Goal: Book appointment/travel/reservation

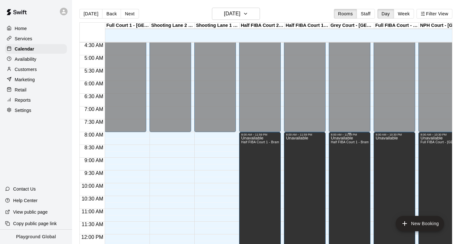
scroll to position [93, 0]
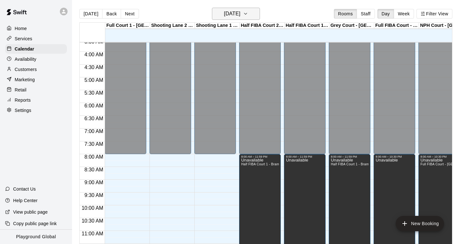
click at [248, 16] on icon "button" at bounding box center [245, 14] width 5 height 8
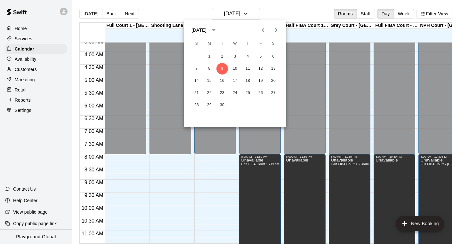
click at [276, 31] on icon "Next month" at bounding box center [276, 30] width 8 height 8
click at [248, 58] on button "2" at bounding box center [248, 57] width 12 height 12
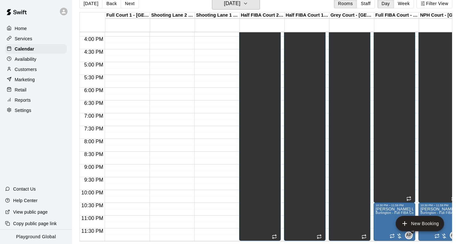
scroll to position [10, 0]
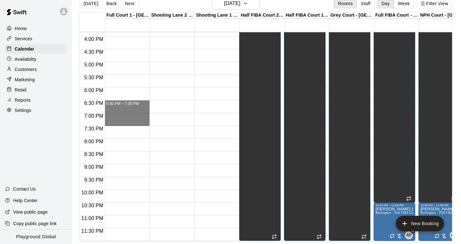
drag, startPoint x: 123, startPoint y: 102, endPoint x: 119, endPoint y: 124, distance: 21.8
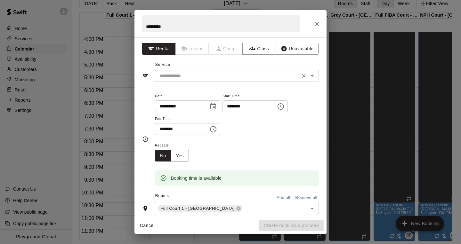
type input "*********"
click at [190, 75] on input "text" at bounding box center [227, 76] width 141 height 8
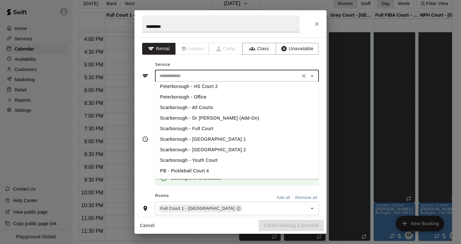
scroll to position [214, 0]
click at [207, 130] on li "Scarborough - Full Court" at bounding box center [237, 129] width 164 height 11
type input "**********"
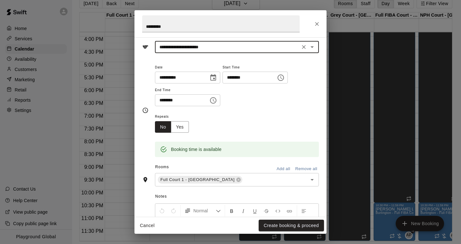
scroll to position [35, 0]
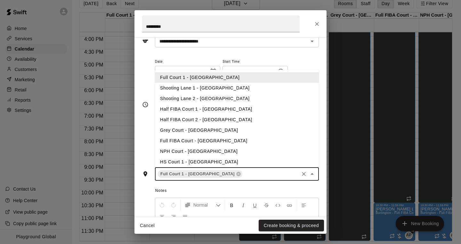
click at [243, 171] on input "text" at bounding box center [270, 174] width 55 height 8
click at [232, 86] on li "Shooting Lane 1 - [GEOGRAPHIC_DATA]" at bounding box center [237, 88] width 164 height 11
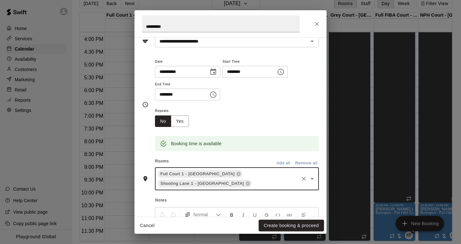
click at [253, 183] on input "text" at bounding box center [275, 184] width 45 height 8
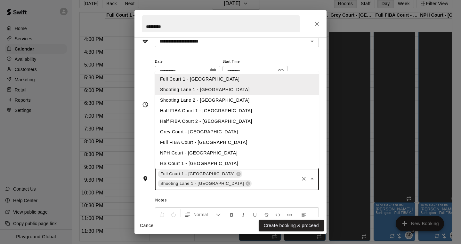
click at [223, 95] on li "Shooting Lane 2 - [GEOGRAPHIC_DATA]" at bounding box center [237, 100] width 164 height 11
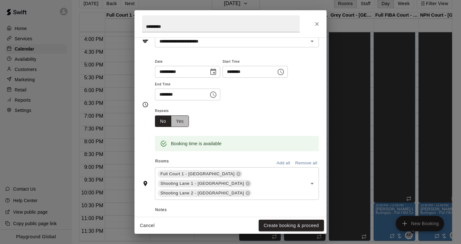
click at [183, 118] on button "Yes" at bounding box center [180, 122] width 18 height 12
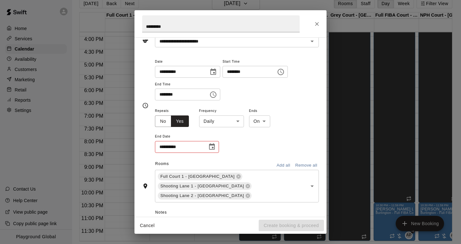
click at [226, 120] on body "Home Services Calendar Availability Customers Marketing Retail Reports Settings…" at bounding box center [230, 117] width 461 height 255
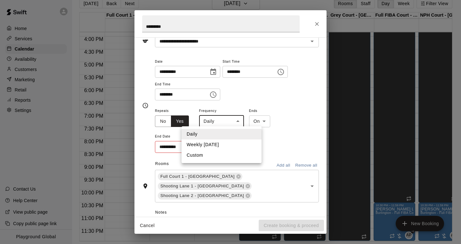
click at [220, 143] on li "Weekly [DATE]" at bounding box center [222, 145] width 80 height 11
type input "******"
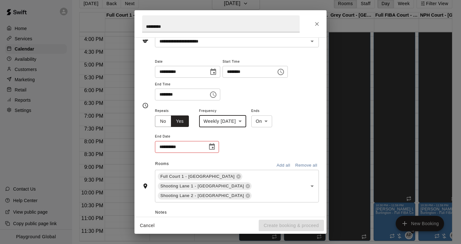
click at [212, 146] on icon "Choose date" at bounding box center [212, 147] width 8 height 8
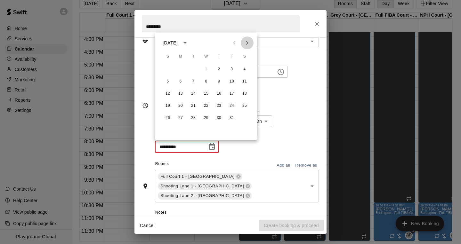
click at [248, 44] on icon "Next month" at bounding box center [247, 43] width 2 height 4
click at [220, 83] on button "11" at bounding box center [219, 82] width 12 height 12
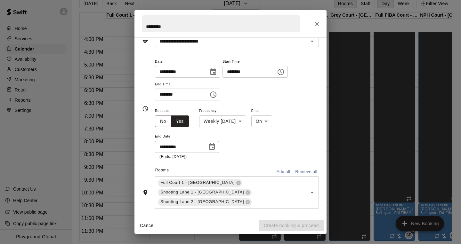
type input "**********"
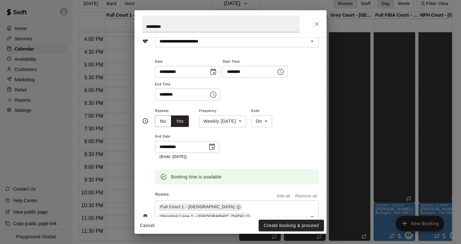
scroll to position [121, 0]
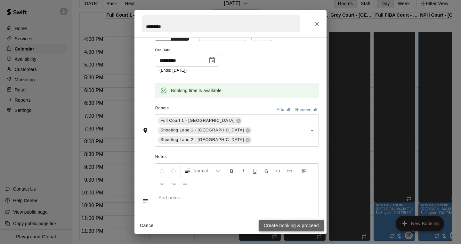
click at [269, 224] on button "Create booking & proceed" at bounding box center [291, 226] width 65 height 12
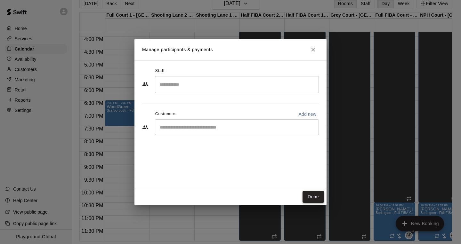
click at [314, 195] on button "Done" at bounding box center [313, 197] width 21 height 12
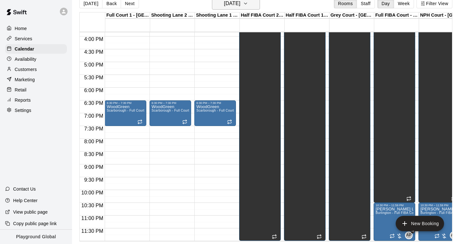
click at [248, 2] on icon "button" at bounding box center [245, 4] width 5 height 8
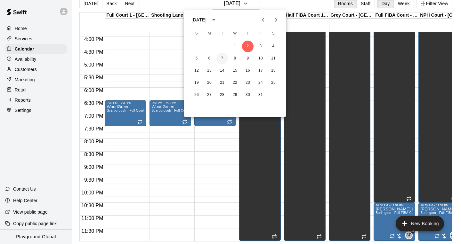
click at [221, 58] on button "7" at bounding box center [222, 59] width 12 height 12
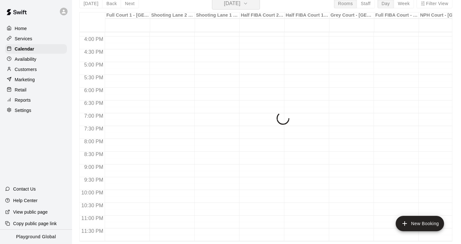
scroll to position [8, 0]
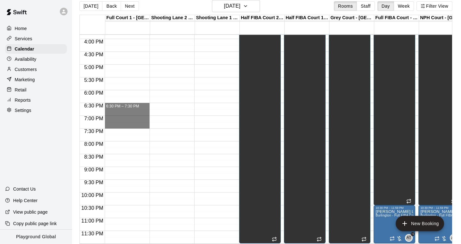
drag, startPoint x: 112, startPoint y: 106, endPoint x: 112, endPoint y: 125, distance: 19.5
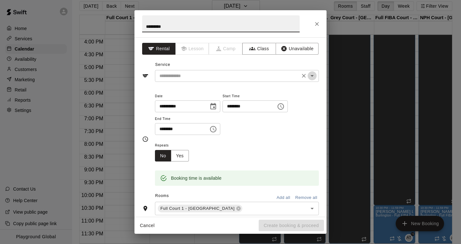
click at [314, 74] on icon "Open" at bounding box center [312, 76] width 8 height 8
type input "*********"
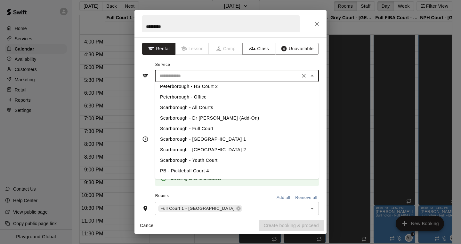
scroll to position [214, 0]
click at [207, 125] on li "Scarborough - Full Court" at bounding box center [237, 129] width 164 height 11
type input "**********"
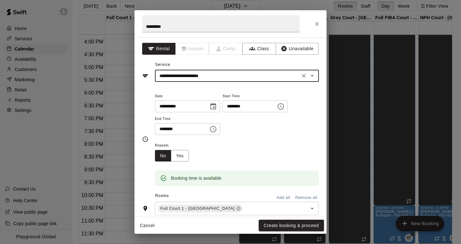
scroll to position [36, 0]
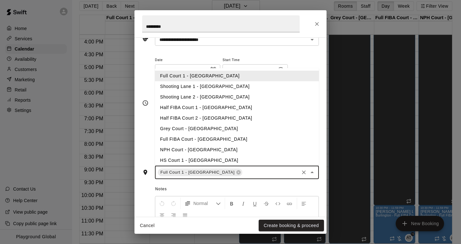
click at [243, 172] on input "text" at bounding box center [270, 173] width 55 height 8
click at [210, 85] on li "Shooting Lane 1 - [GEOGRAPHIC_DATA]" at bounding box center [237, 86] width 164 height 11
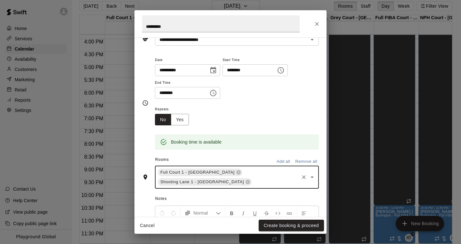
click at [253, 182] on input "text" at bounding box center [275, 182] width 45 height 8
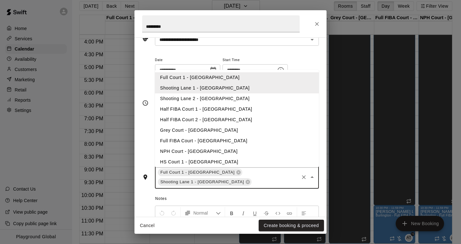
click at [195, 98] on li "Shooting Lane 2 - [GEOGRAPHIC_DATA]" at bounding box center [237, 99] width 164 height 11
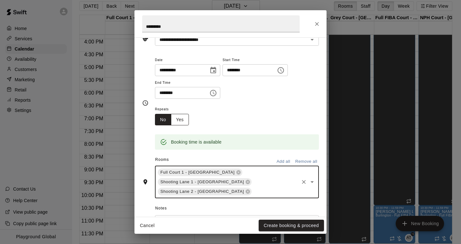
click at [182, 118] on button "Yes" at bounding box center [180, 120] width 18 height 12
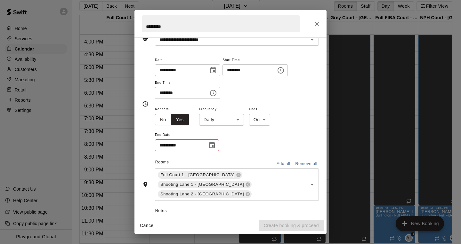
click at [222, 121] on body "Home Services Calendar Availability Customers Marketing Retail Reports Settings…" at bounding box center [230, 119] width 461 height 255
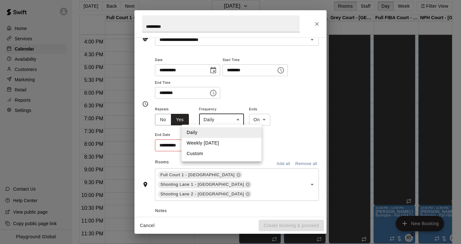
click at [220, 142] on li "Weekly [DATE]" at bounding box center [222, 143] width 80 height 11
type input "******"
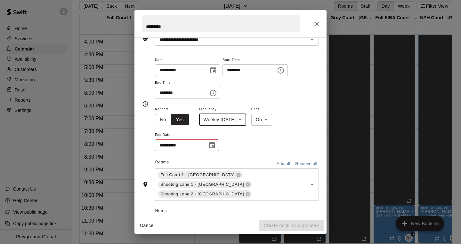
click at [214, 142] on icon "Choose date" at bounding box center [212, 145] width 6 height 6
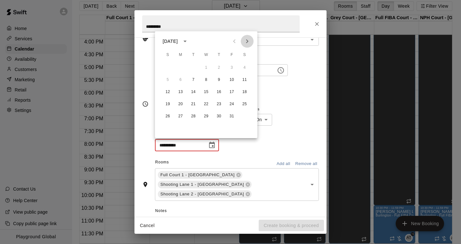
click at [250, 40] on icon "Next month" at bounding box center [247, 41] width 8 height 8
click at [195, 80] on button "9" at bounding box center [194, 80] width 12 height 12
type input "**********"
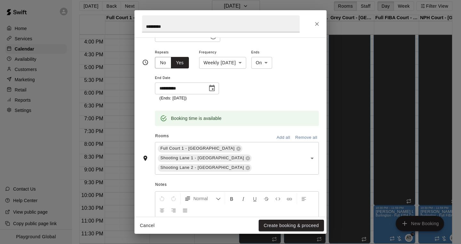
scroll to position [110, 0]
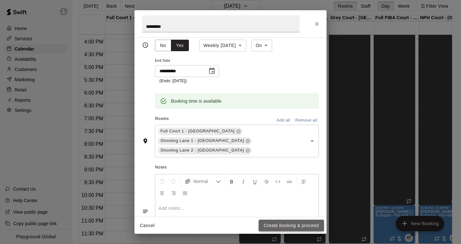
click at [266, 222] on button "Create booking & proceed" at bounding box center [291, 226] width 65 height 12
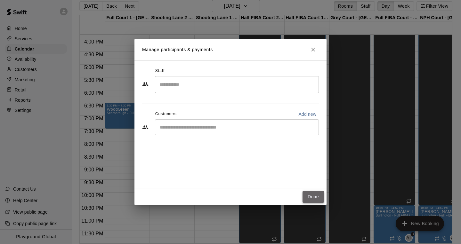
click at [313, 194] on button "Done" at bounding box center [313, 197] width 21 height 12
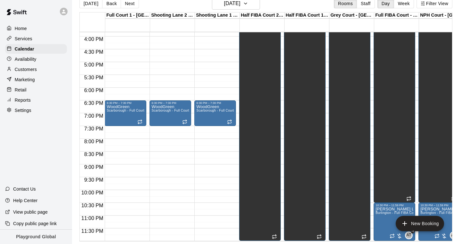
scroll to position [406, 0]
